Goal: Transaction & Acquisition: Purchase product/service

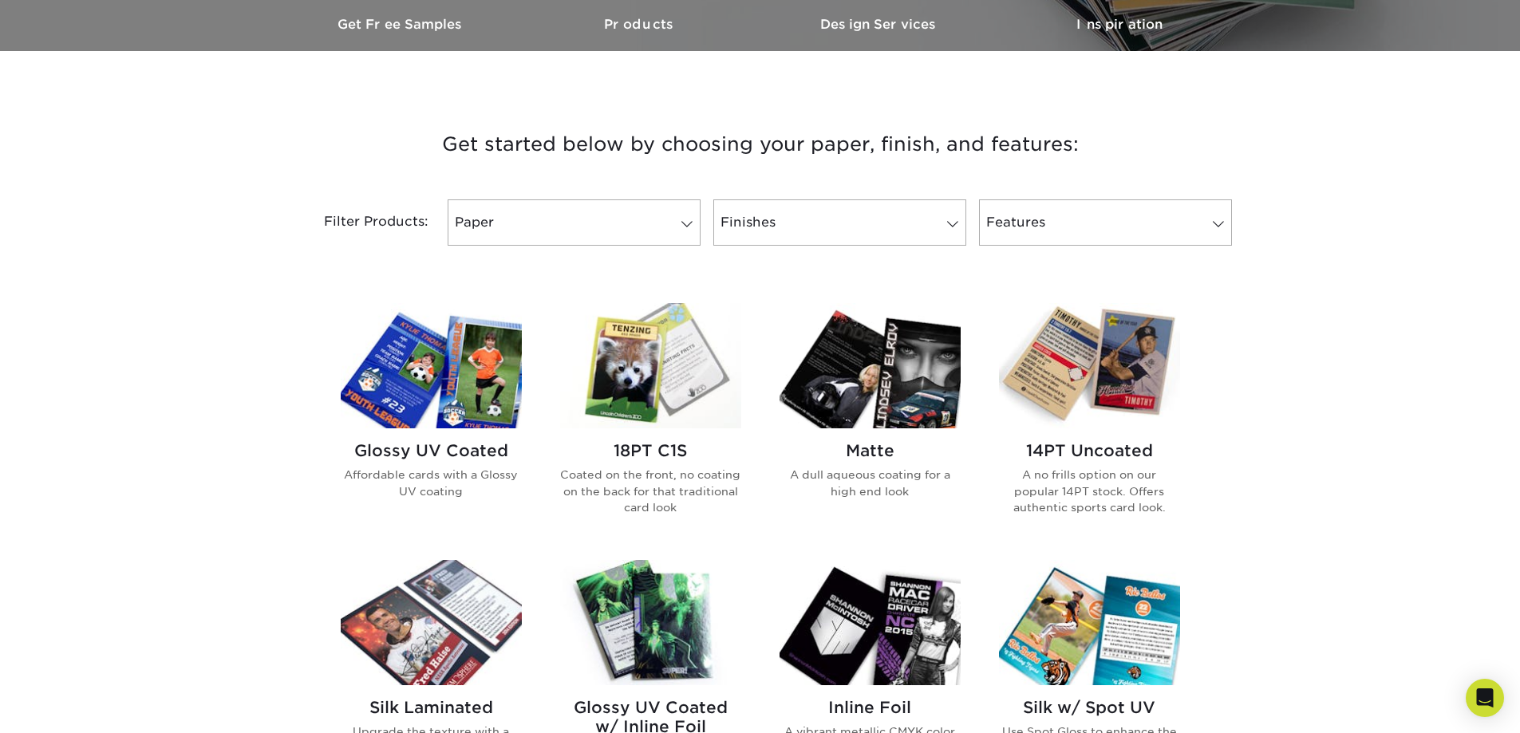
scroll to position [479, 0]
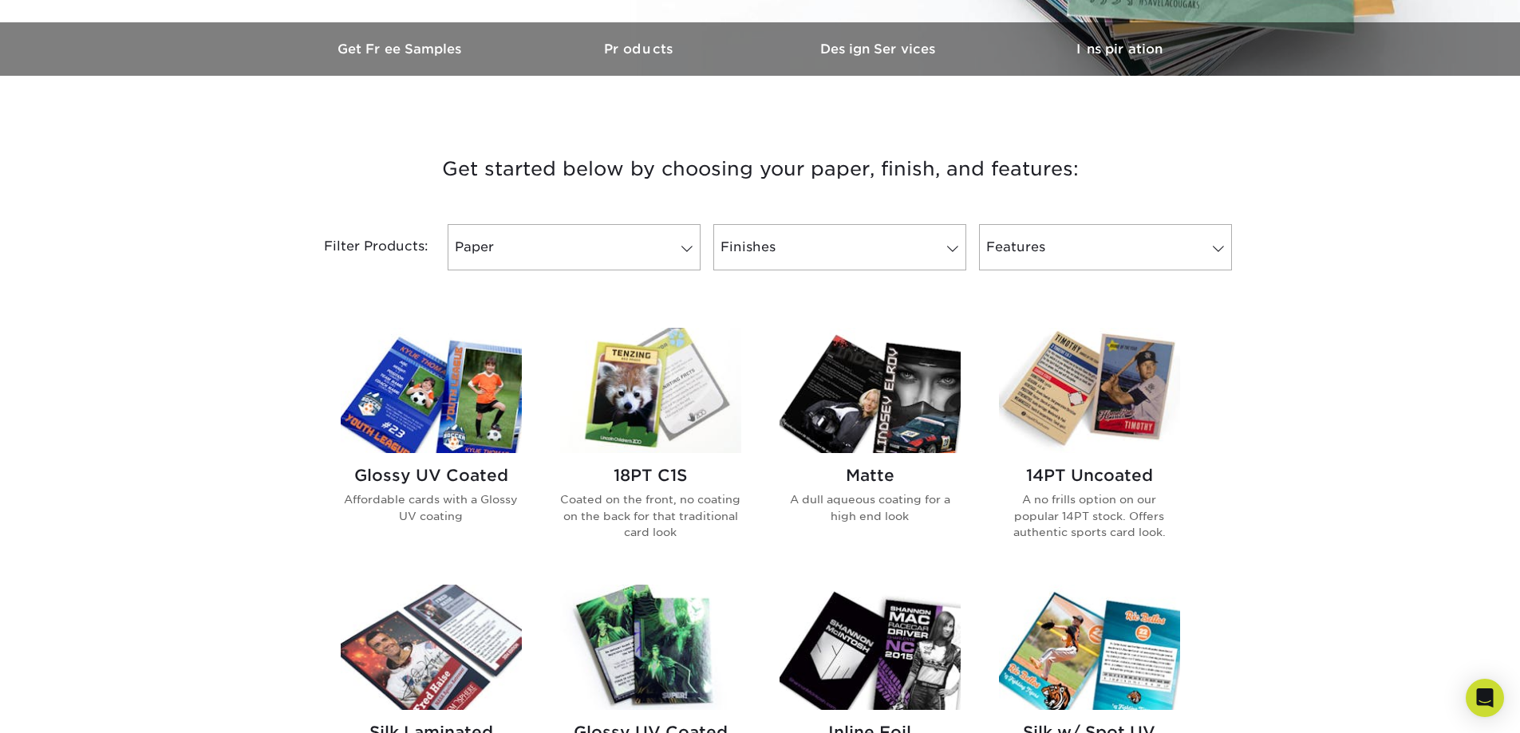
click at [459, 412] on img at bounding box center [431, 390] width 181 height 125
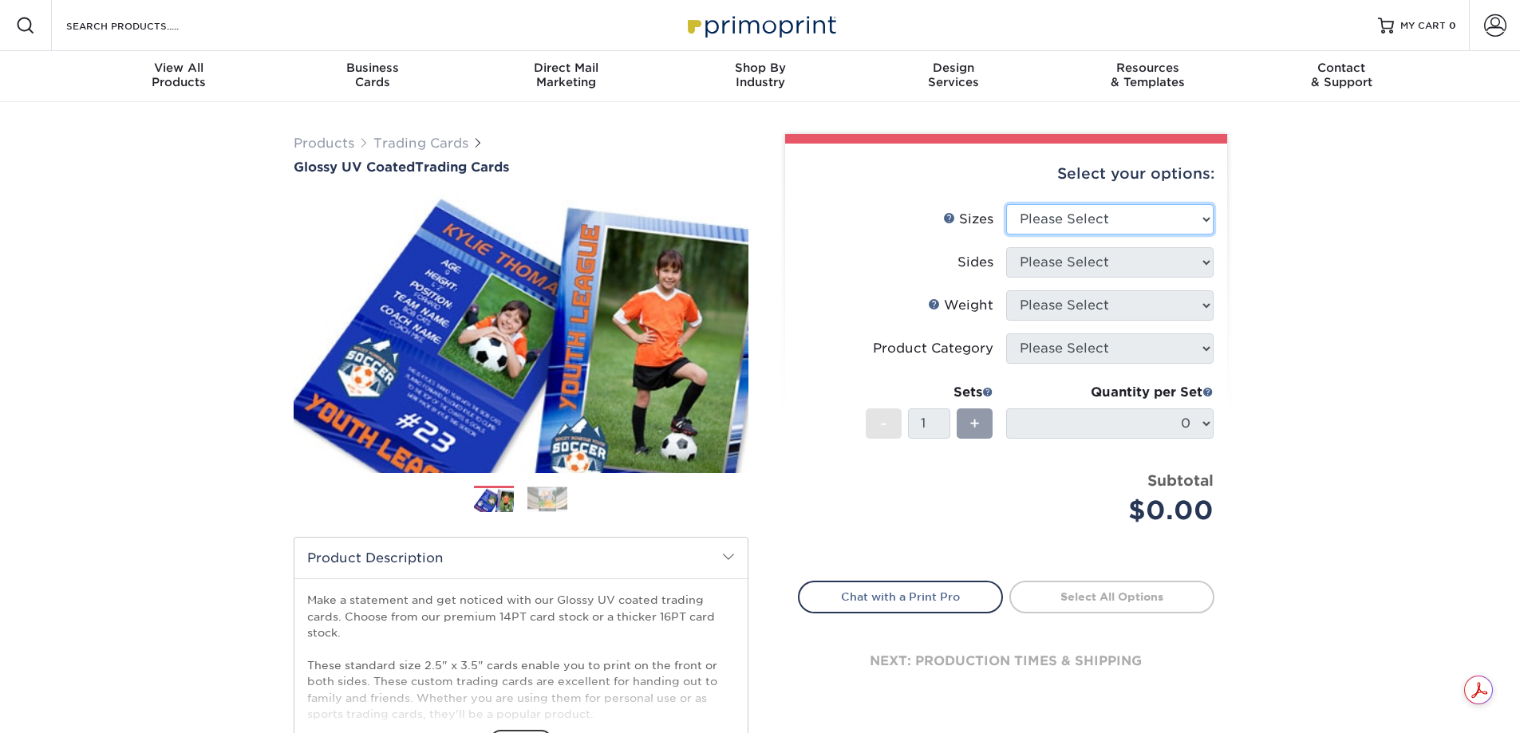
click at [1117, 219] on select "Please Select 2.5" x 3.5"" at bounding box center [1109, 219] width 207 height 30
select select "2.50x3.50"
click at [1006, 204] on select "Please Select 2.5" x 3.5"" at bounding box center [1109, 219] width 207 height 30
click at [1116, 262] on select "Please Select Print Both Sides Print Front Only" at bounding box center [1109, 262] width 207 height 30
select select "13abbda7-1d64-4f25-8bb2-c179b224825d"
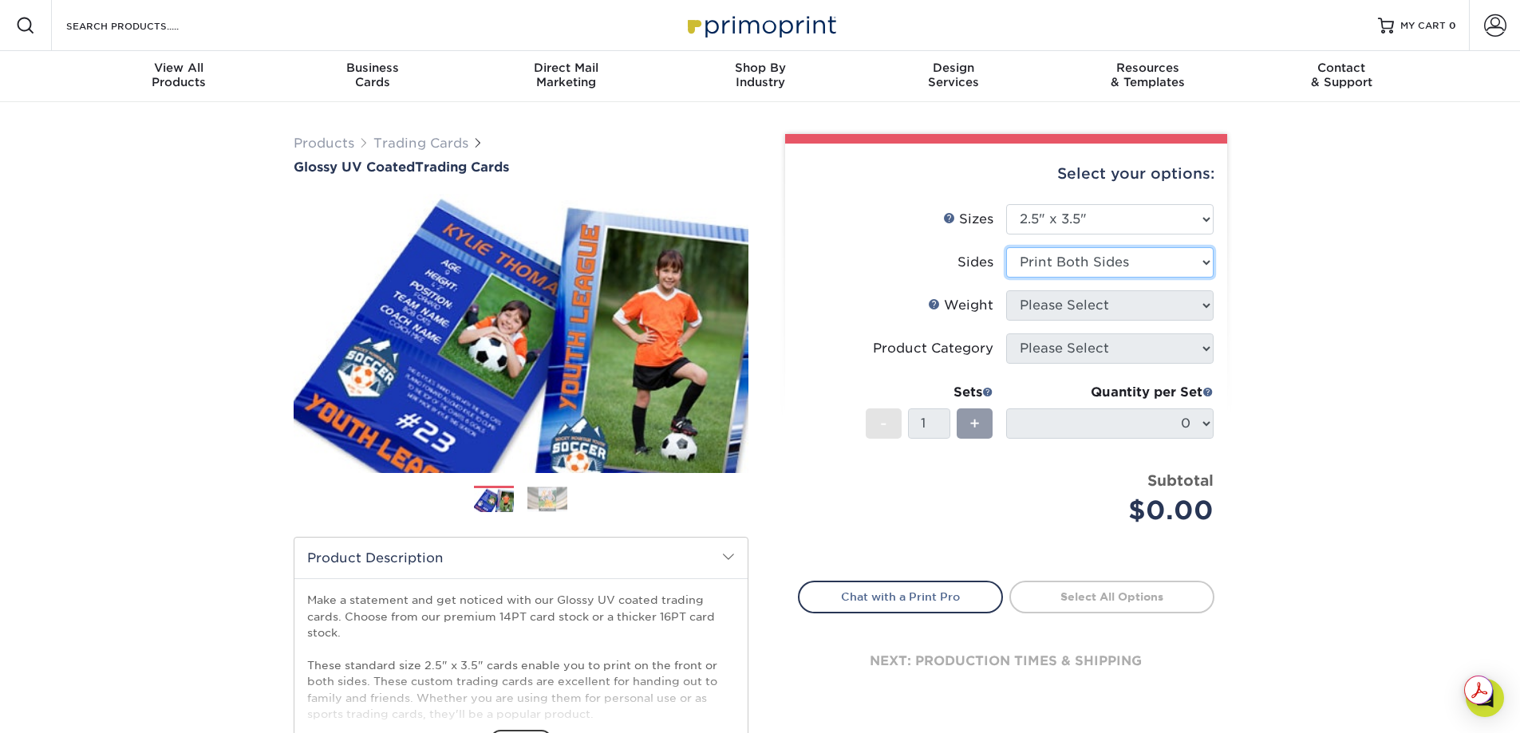
click at [1006, 247] on select "Please Select Print Both Sides Print Front Only" at bounding box center [1109, 262] width 207 height 30
click at [1118, 306] on select "Please Select 16PT 14PT 18PT C1S" at bounding box center [1109, 305] width 207 height 30
click at [1006, 290] on select "Please Select 16PT 14PT 18PT C1S" at bounding box center [1109, 305] width 207 height 30
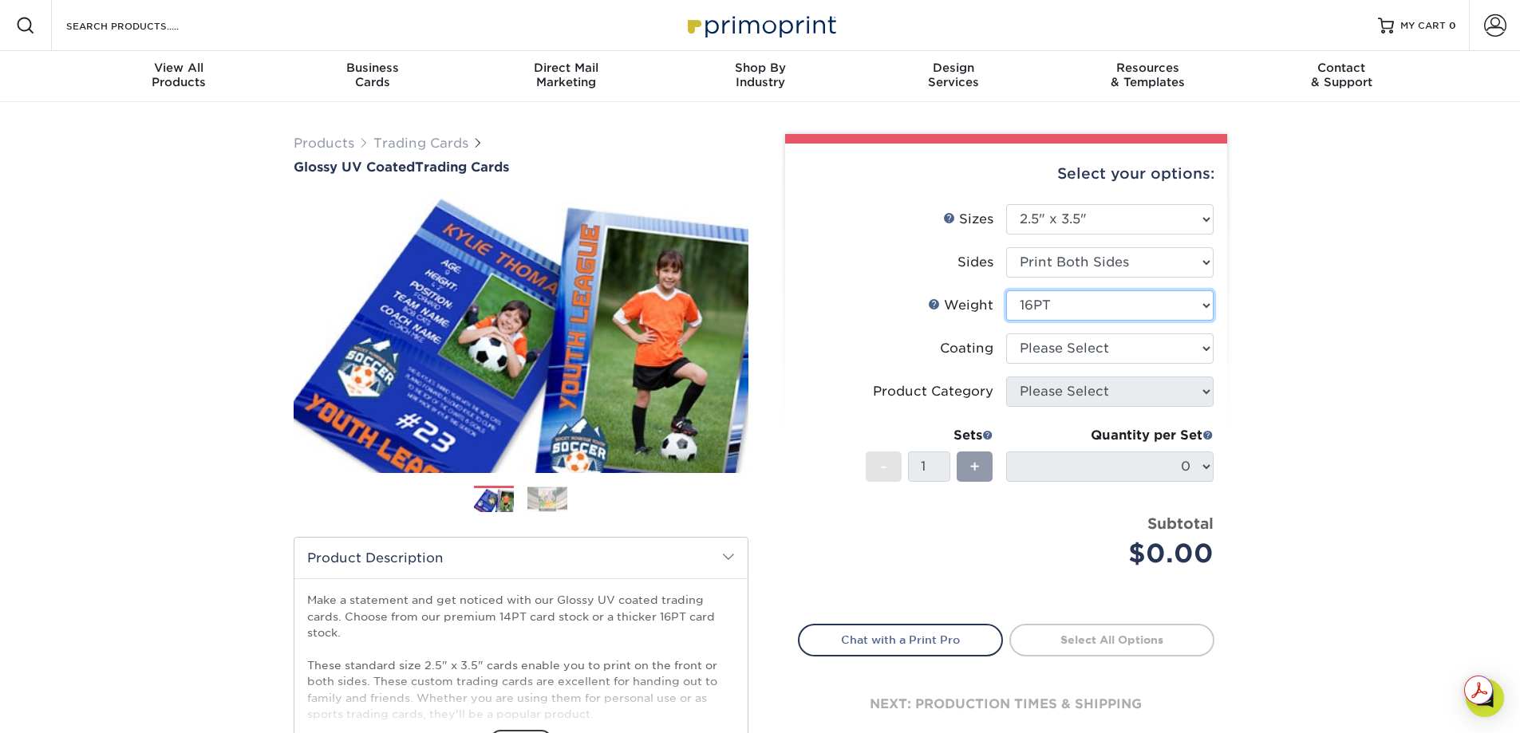
click at [1100, 306] on select "Please Select 16PT 14PT 18PT C1S" at bounding box center [1109, 305] width 207 height 30
select select "14PT"
click at [1006, 290] on select "Please Select 16PT 14PT 18PT C1S" at bounding box center [1109, 305] width 207 height 30
click at [1090, 348] on select at bounding box center [1109, 348] width 207 height 30
select select "ae367451-b2b8-45df-a344-0f05b6a12993"
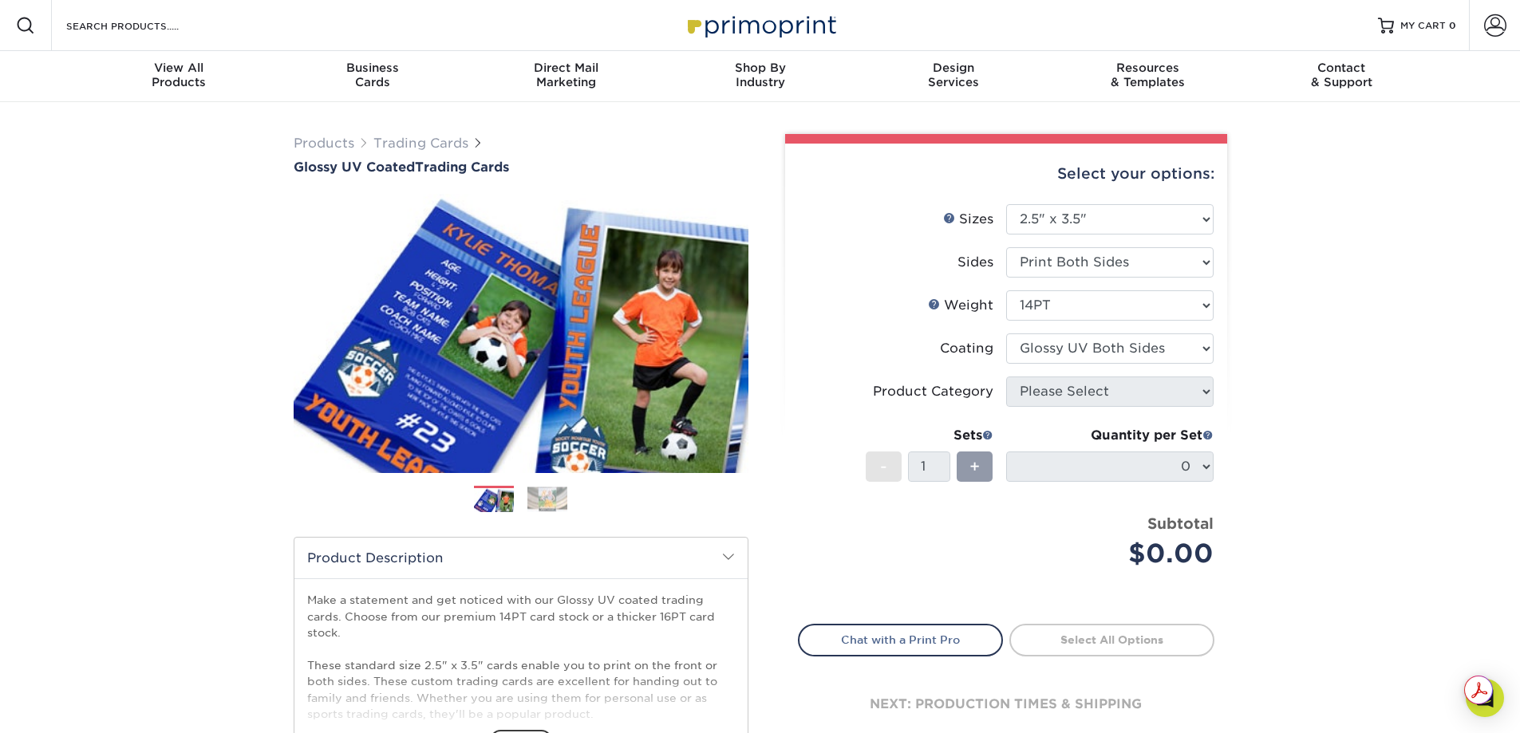
click at [1006, 333] on select at bounding box center [1109, 348] width 207 height 30
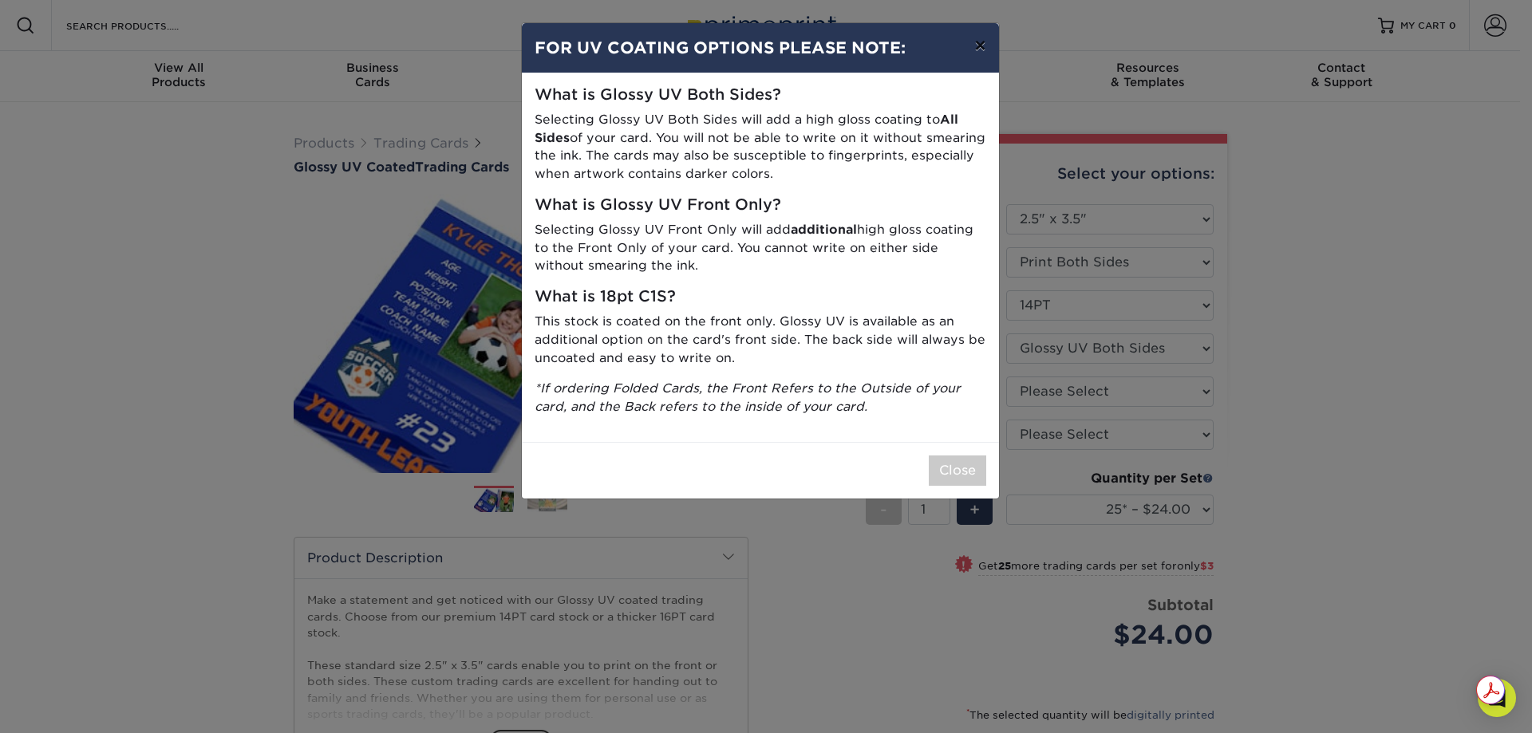
click at [983, 44] on button "×" at bounding box center [979, 45] width 37 height 45
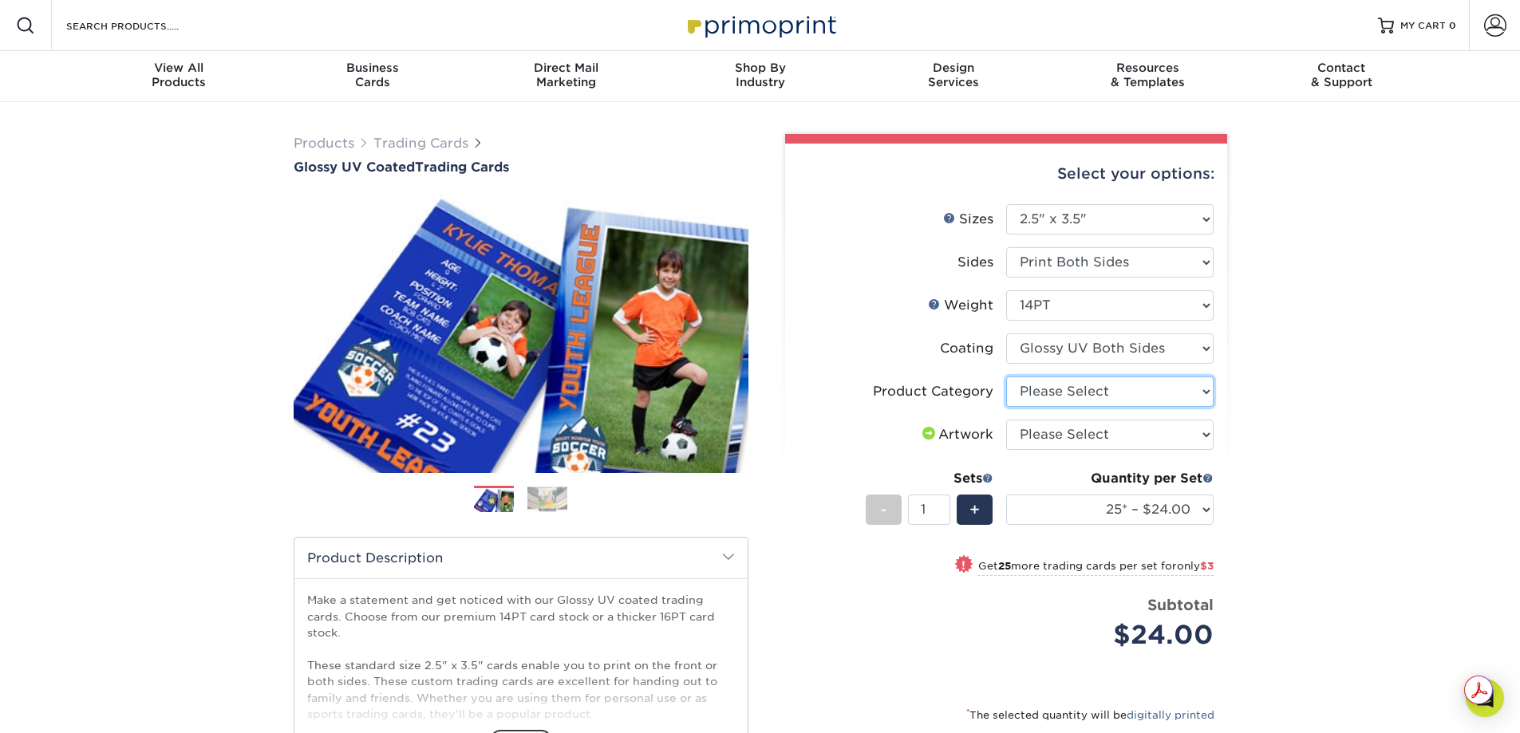
click at [1102, 400] on select "Please Select Trading Cards" at bounding box center [1109, 391] width 207 height 30
select select "c2f9bce9-36c2-409d-b101-c29d9d031e18"
click at [1006, 376] on select "Please Select Trading Cards" at bounding box center [1109, 391] width 207 height 30
click at [1101, 436] on select "Please Select I will upload files I need a design - $100" at bounding box center [1109, 435] width 207 height 30
select select "upload"
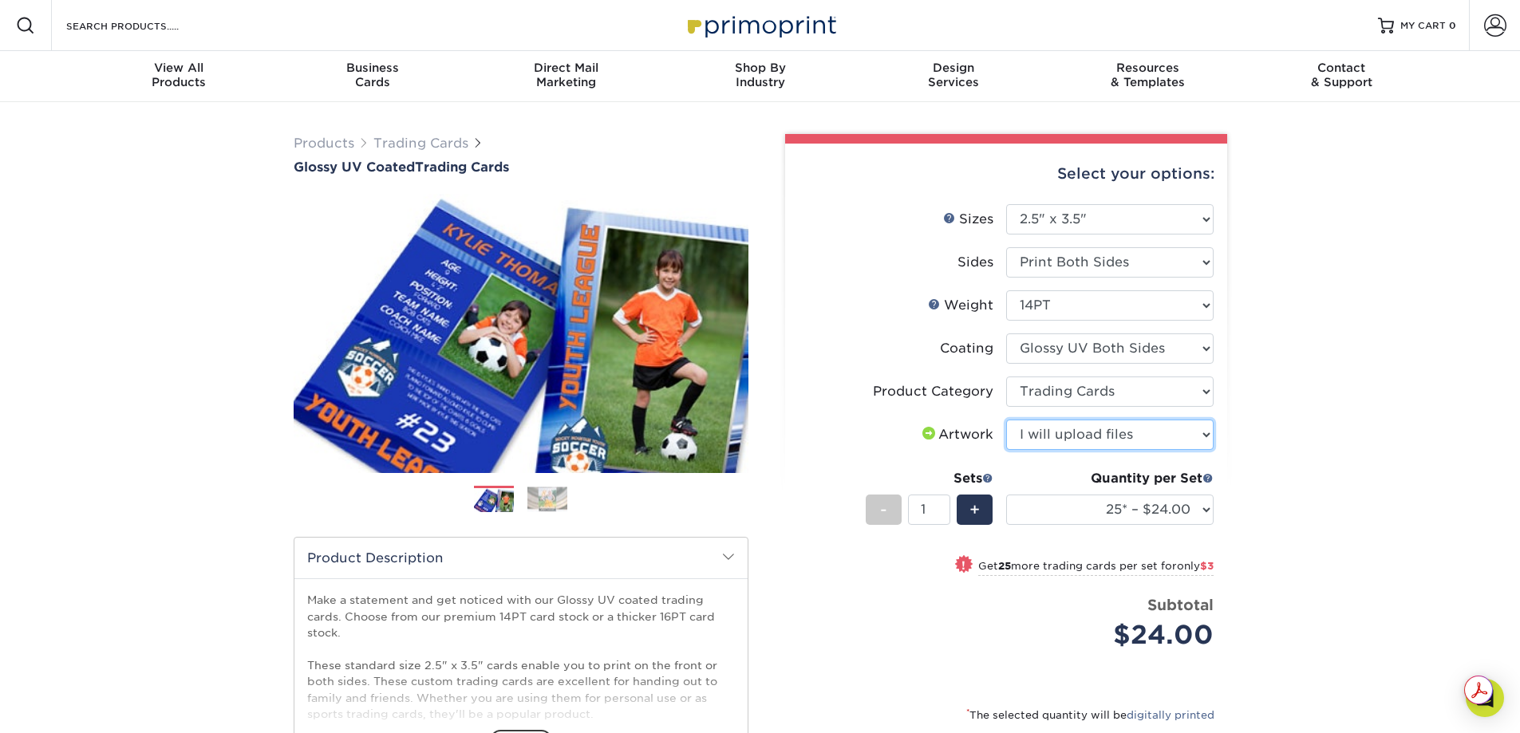
click at [1006, 420] on select "Please Select I will upload files I need a design - $100" at bounding box center [1109, 435] width 207 height 30
click at [1169, 511] on select "25* – $24.00 50* – $27.00 75* – $34.00 100* – $37.00 250* – $48.00 500 – $59.00…" at bounding box center [1109, 510] width 207 height 30
select select "500 – $59.00"
click at [1006, 495] on select "25* – $24.00 50* – $27.00 75* – $34.00 100* – $37.00 250* – $48.00 500 – $59.00…" at bounding box center [1109, 510] width 207 height 30
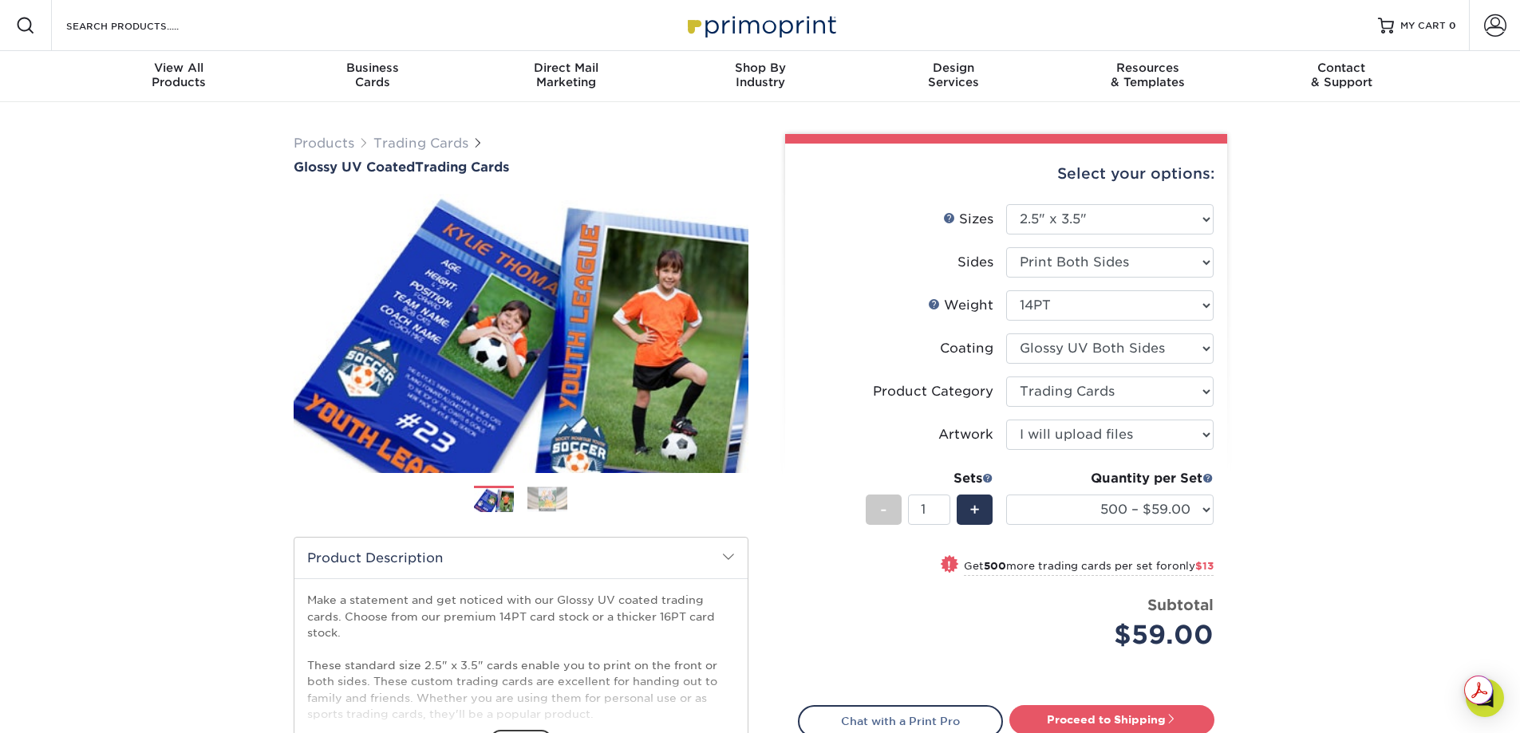
click at [1304, 354] on div "Products Trading Cards Glossy UV Coated Trading Cards Previous Next /" at bounding box center [760, 528] width 1520 height 852
